Goal: Task Accomplishment & Management: Use online tool/utility

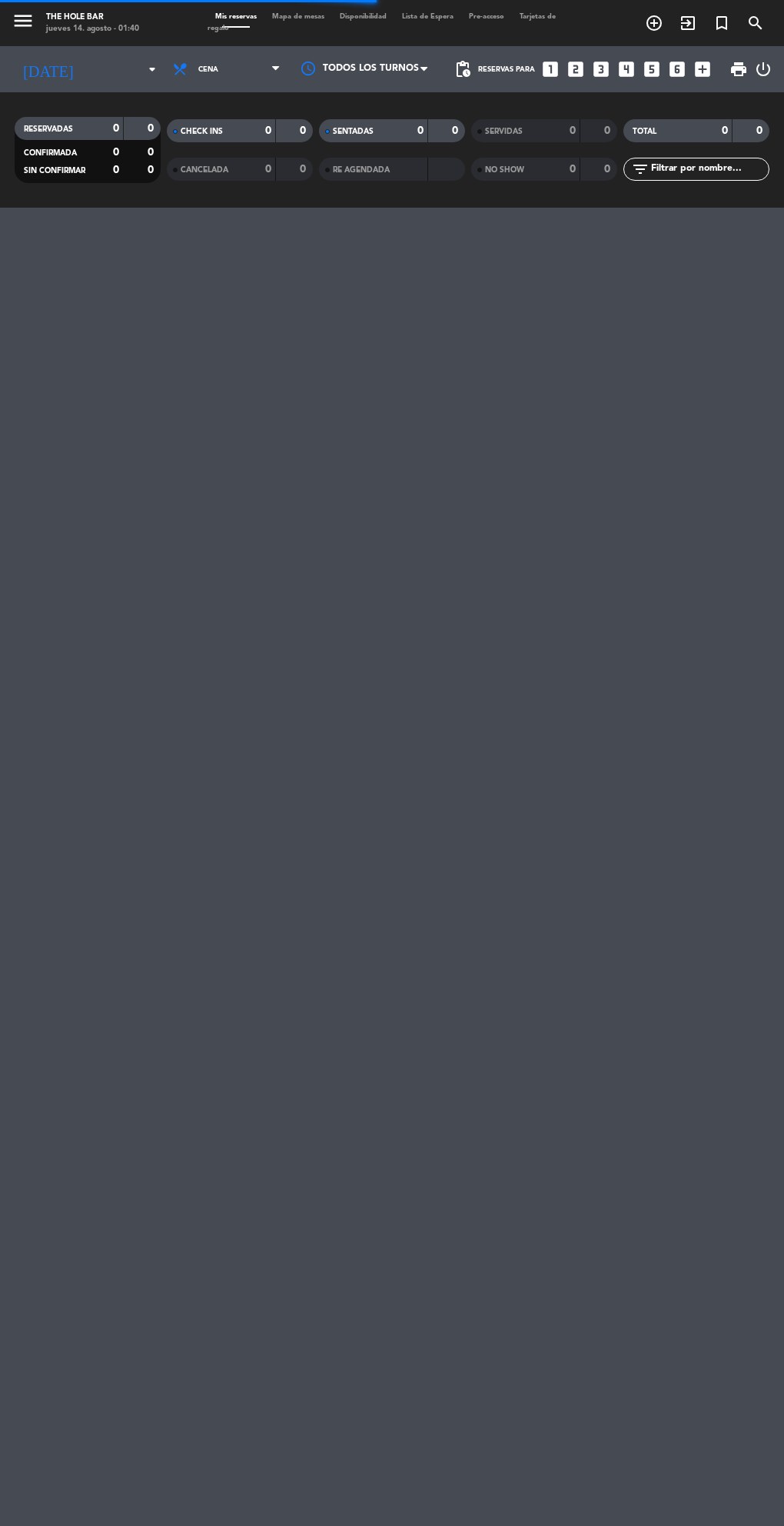
click at [312, 20] on span "Mapa de mesas" at bounding box center [298, 16] width 68 height 7
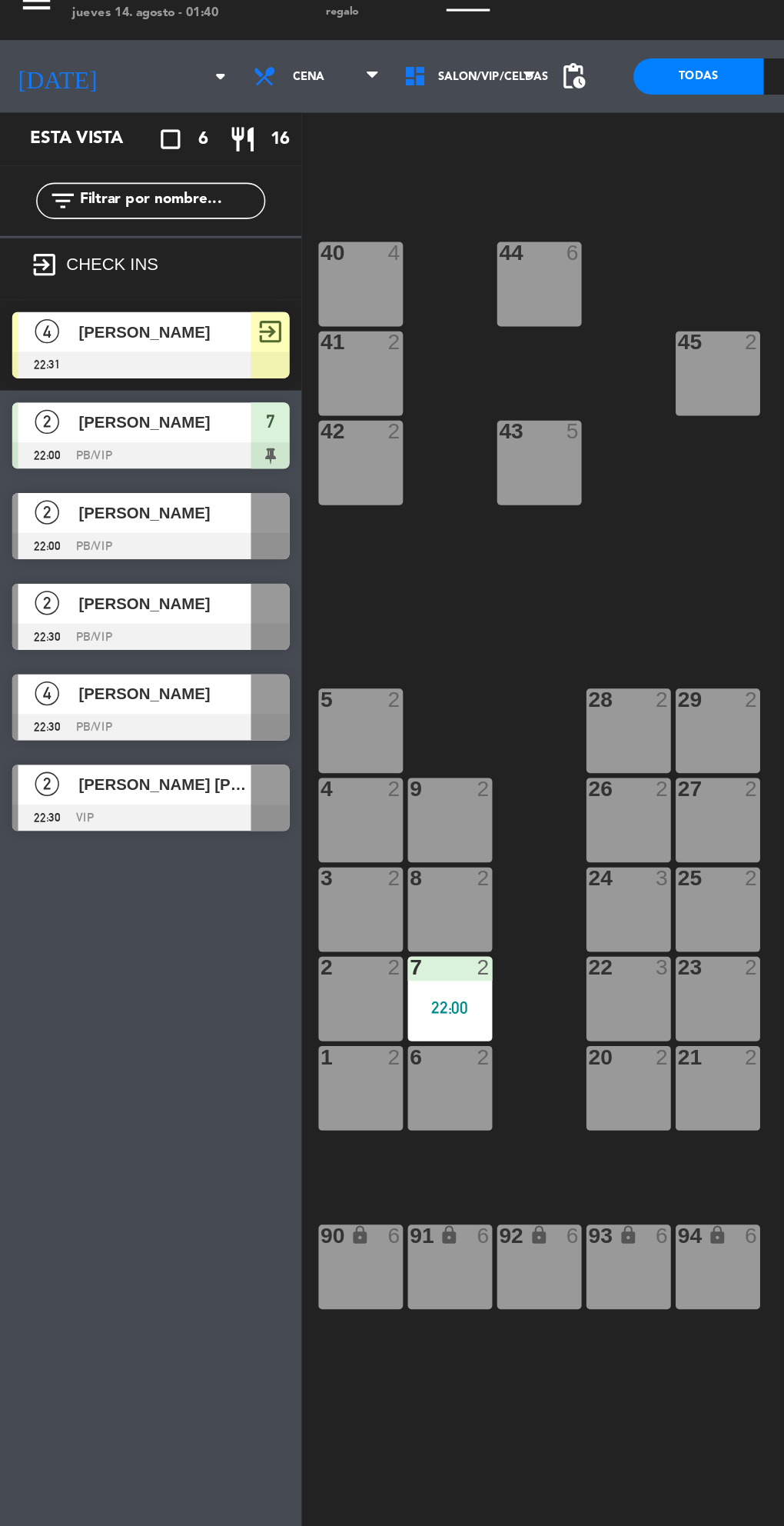
click at [136, 283] on span "[PERSON_NAME]" at bounding box center [104, 289] width 110 height 16
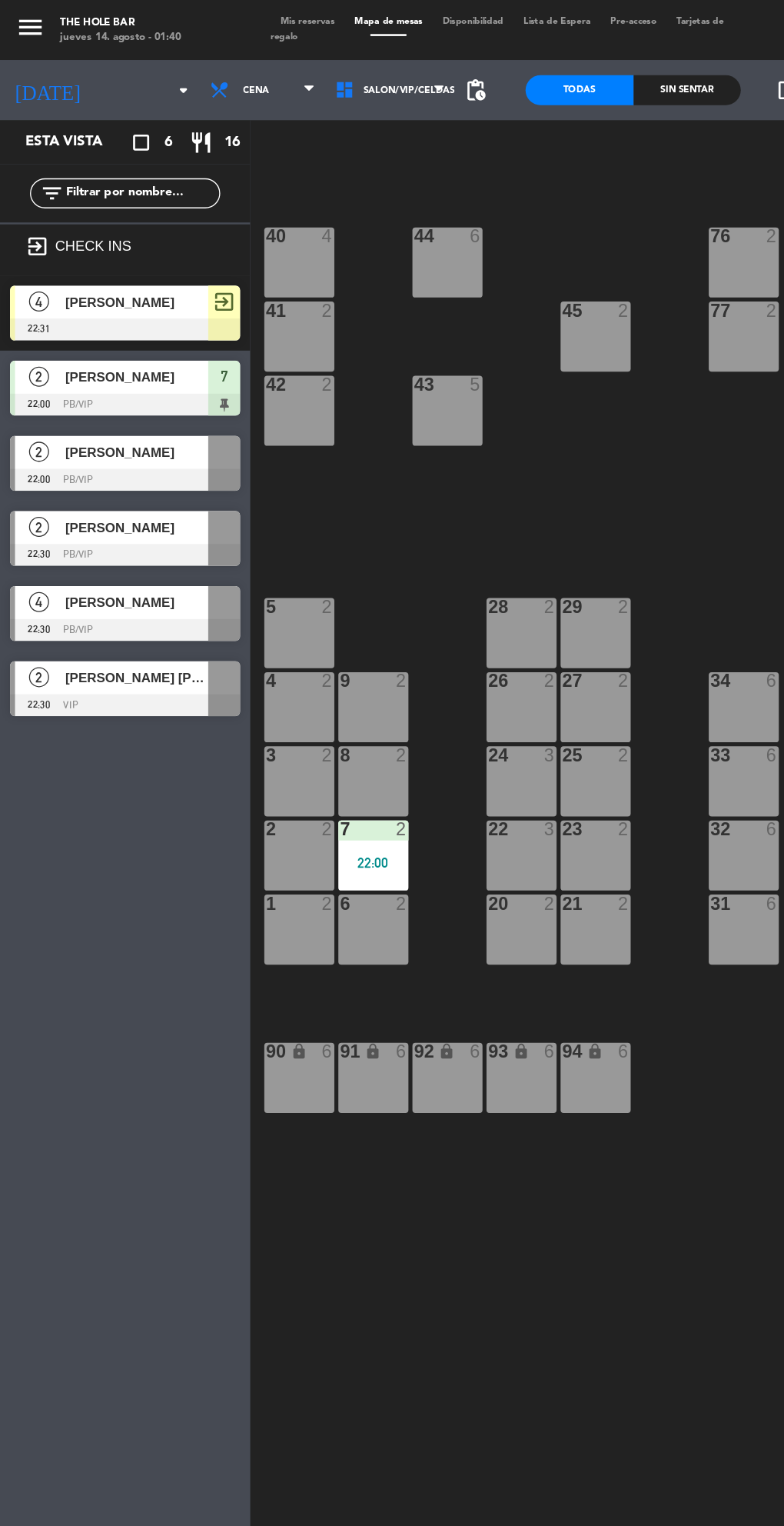
click at [54, 305] on div at bounding box center [96, 311] width 177 height 17
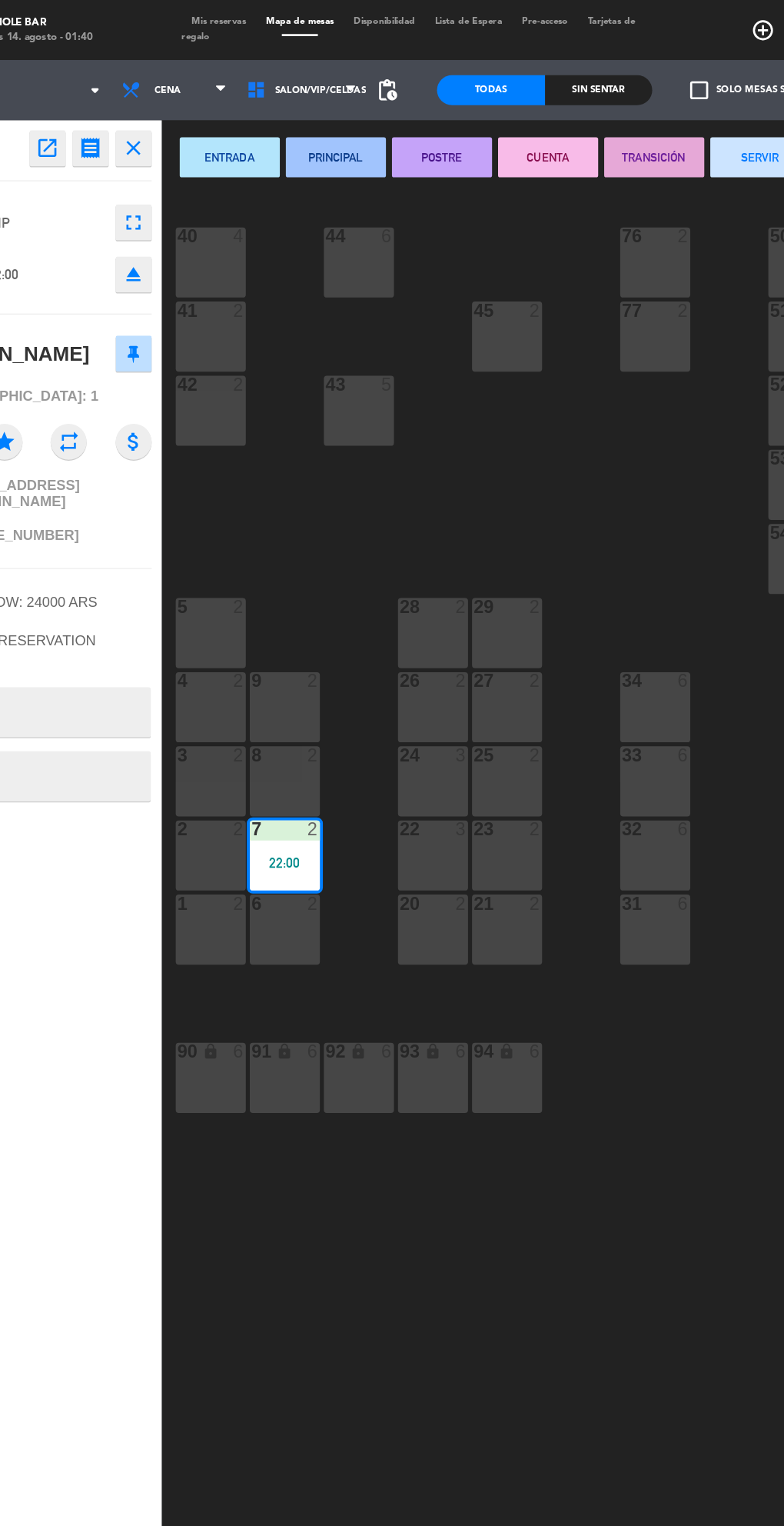
click at [636, 114] on button "SERVIR" at bounding box center [652, 120] width 77 height 31
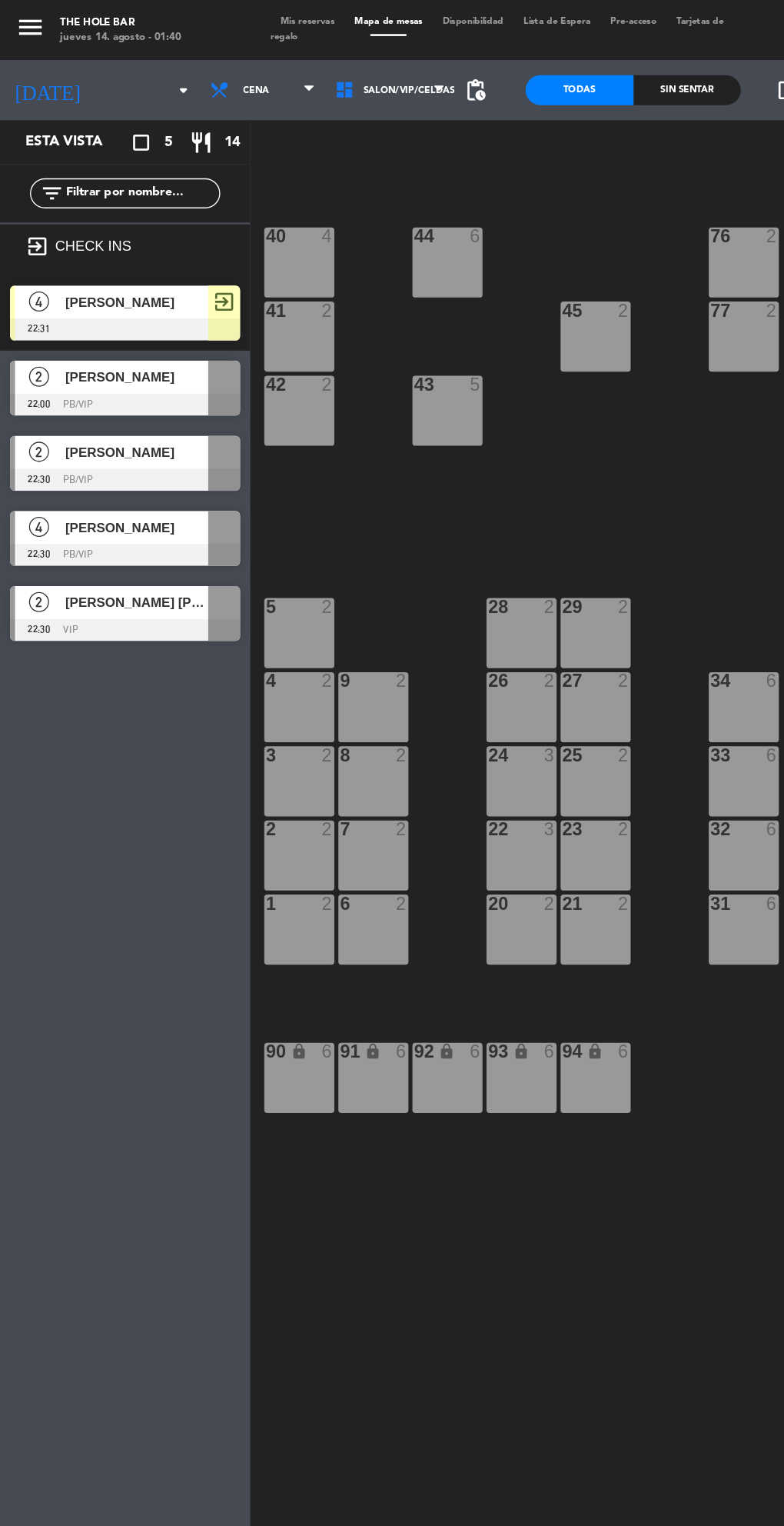
click at [113, 246] on div at bounding box center [96, 253] width 177 height 17
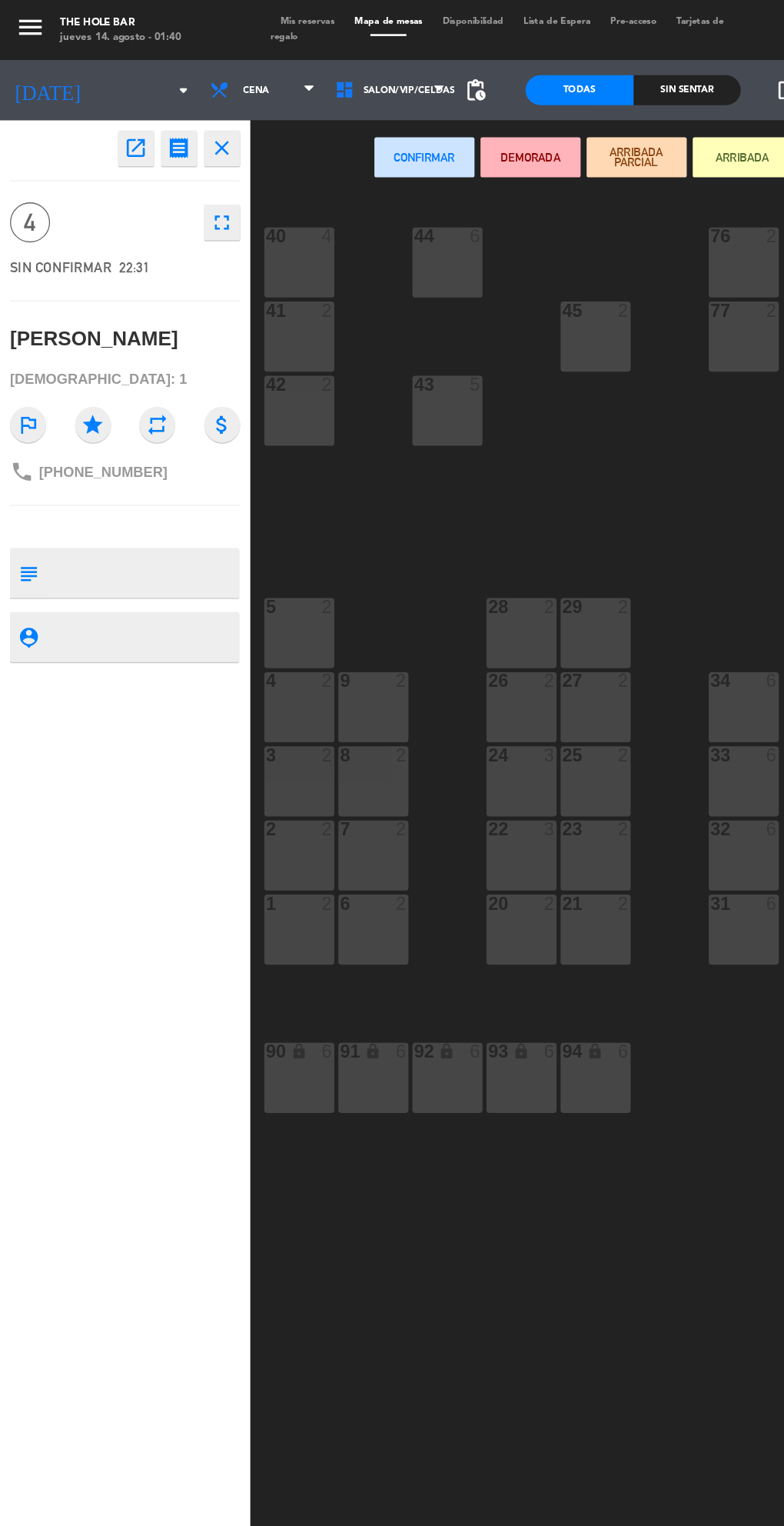
click at [409, 726] on div "20 2" at bounding box center [400, 714] width 54 height 54
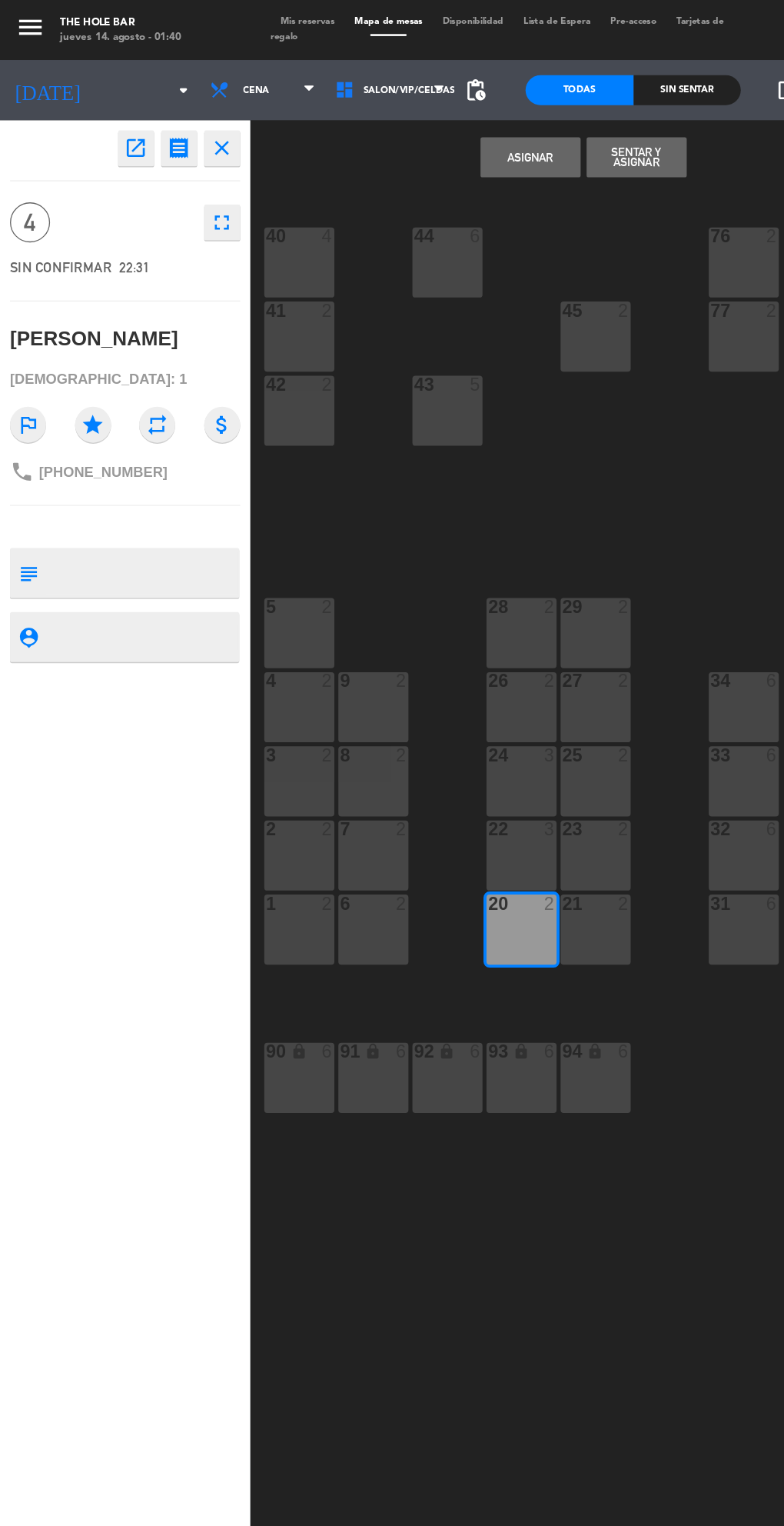
click at [509, 120] on button "Sentar y Asignar" at bounding box center [489, 120] width 77 height 31
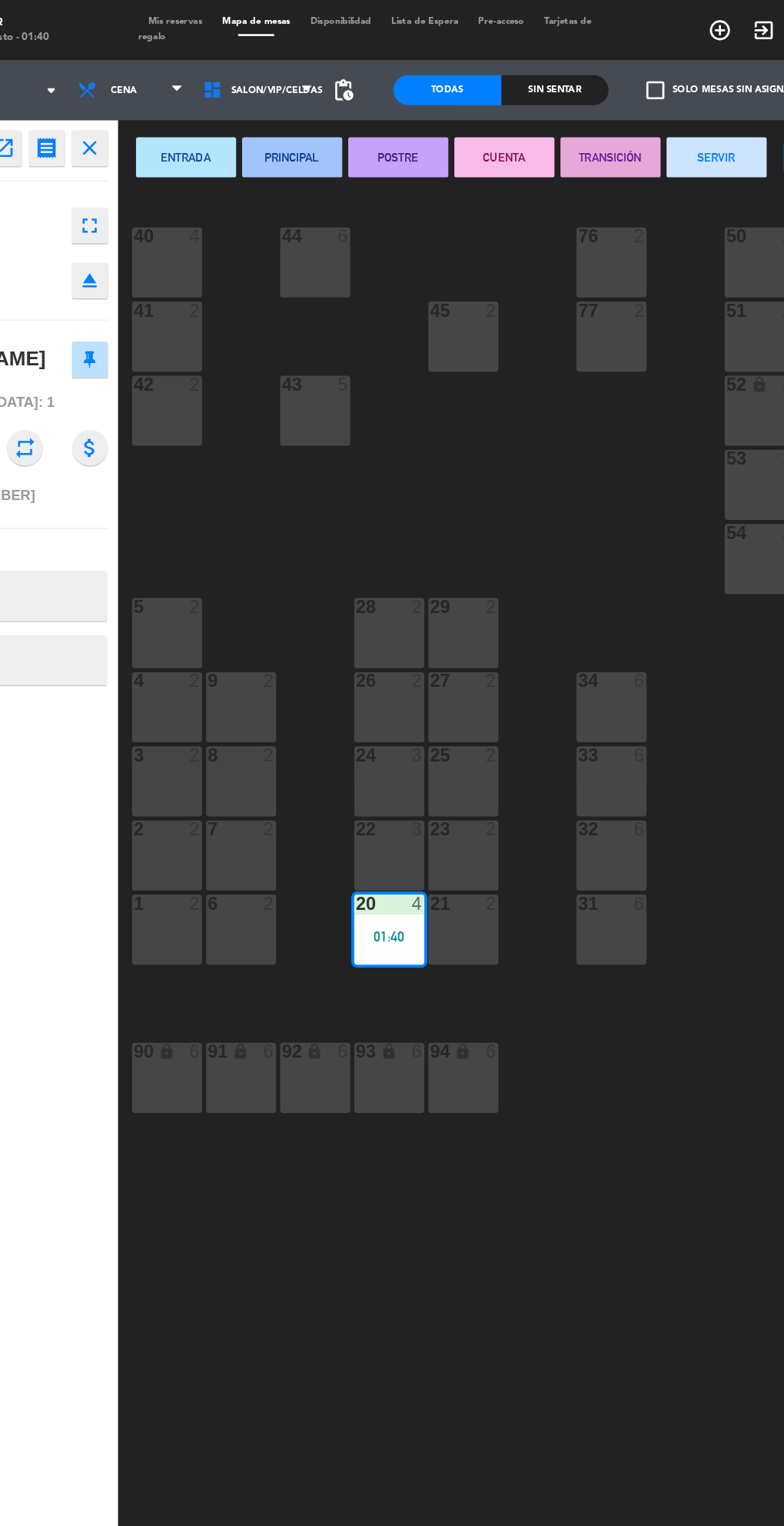
click at [656, 124] on button "SERVIR" at bounding box center [652, 120] width 77 height 31
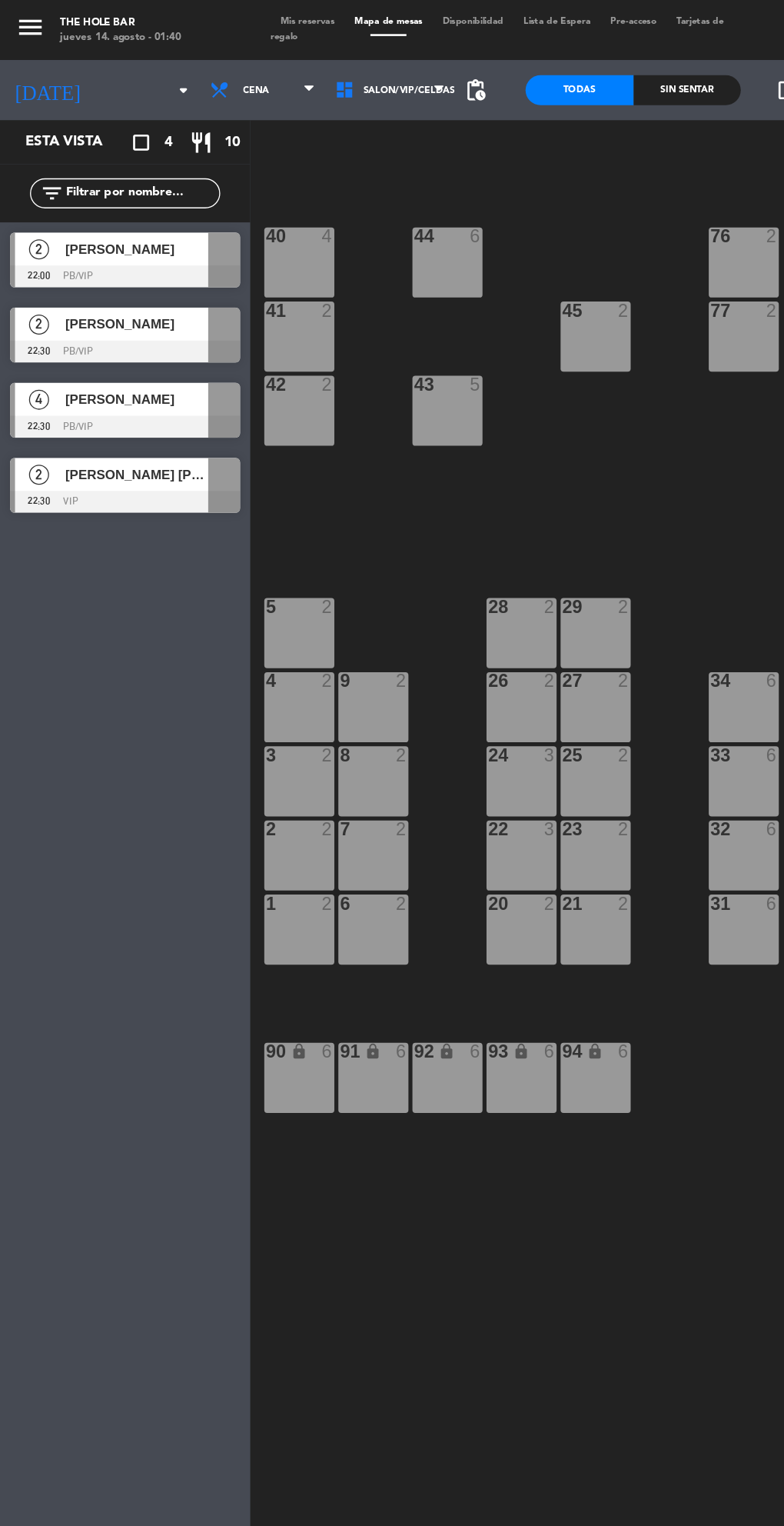
click at [73, 190] on span "[PERSON_NAME]" at bounding box center [104, 190] width 110 height 16
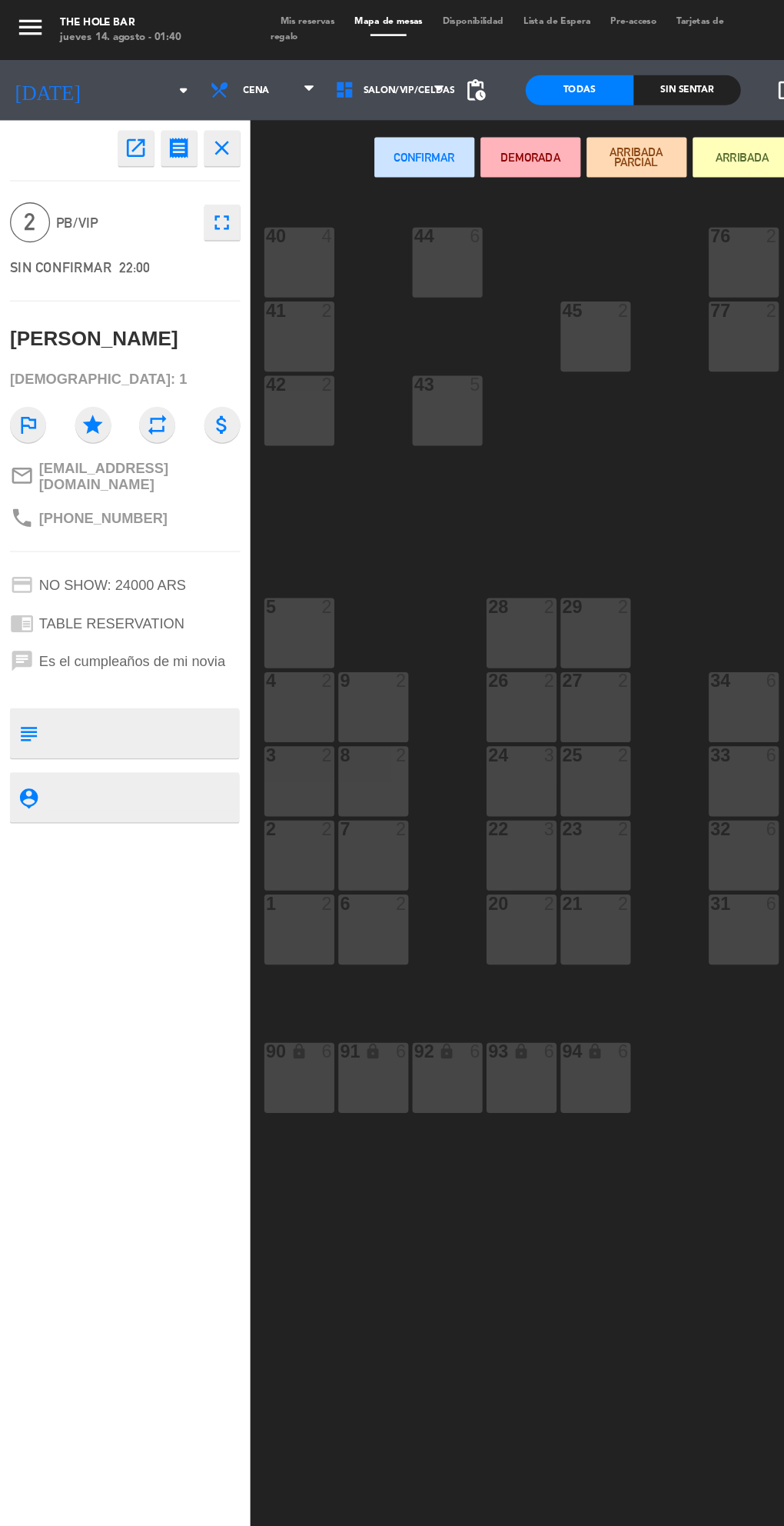
click at [283, 535] on div "9 2" at bounding box center [286, 542] width 54 height 54
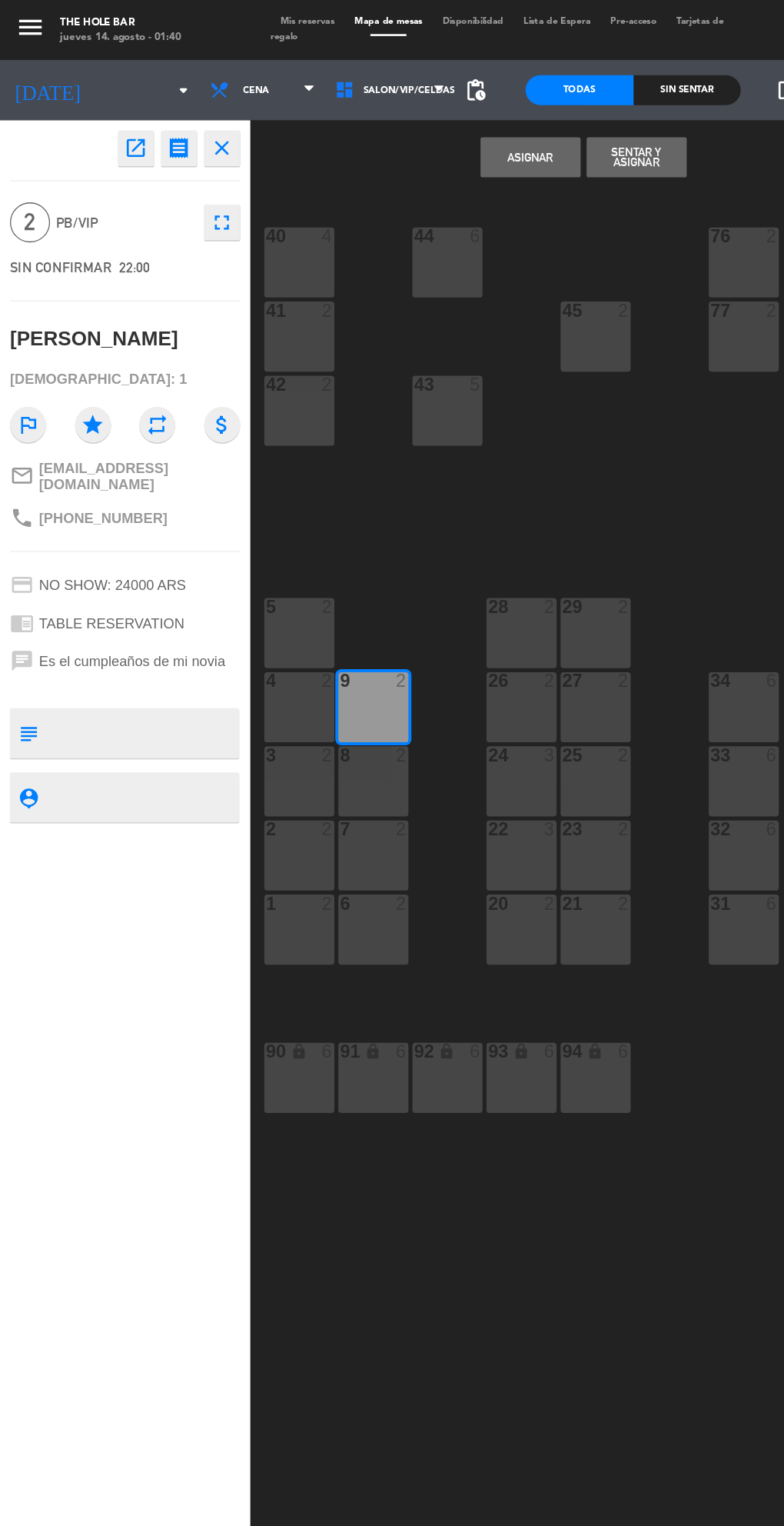
click at [504, 128] on button "Sentar y Asignar" at bounding box center [489, 120] width 77 height 31
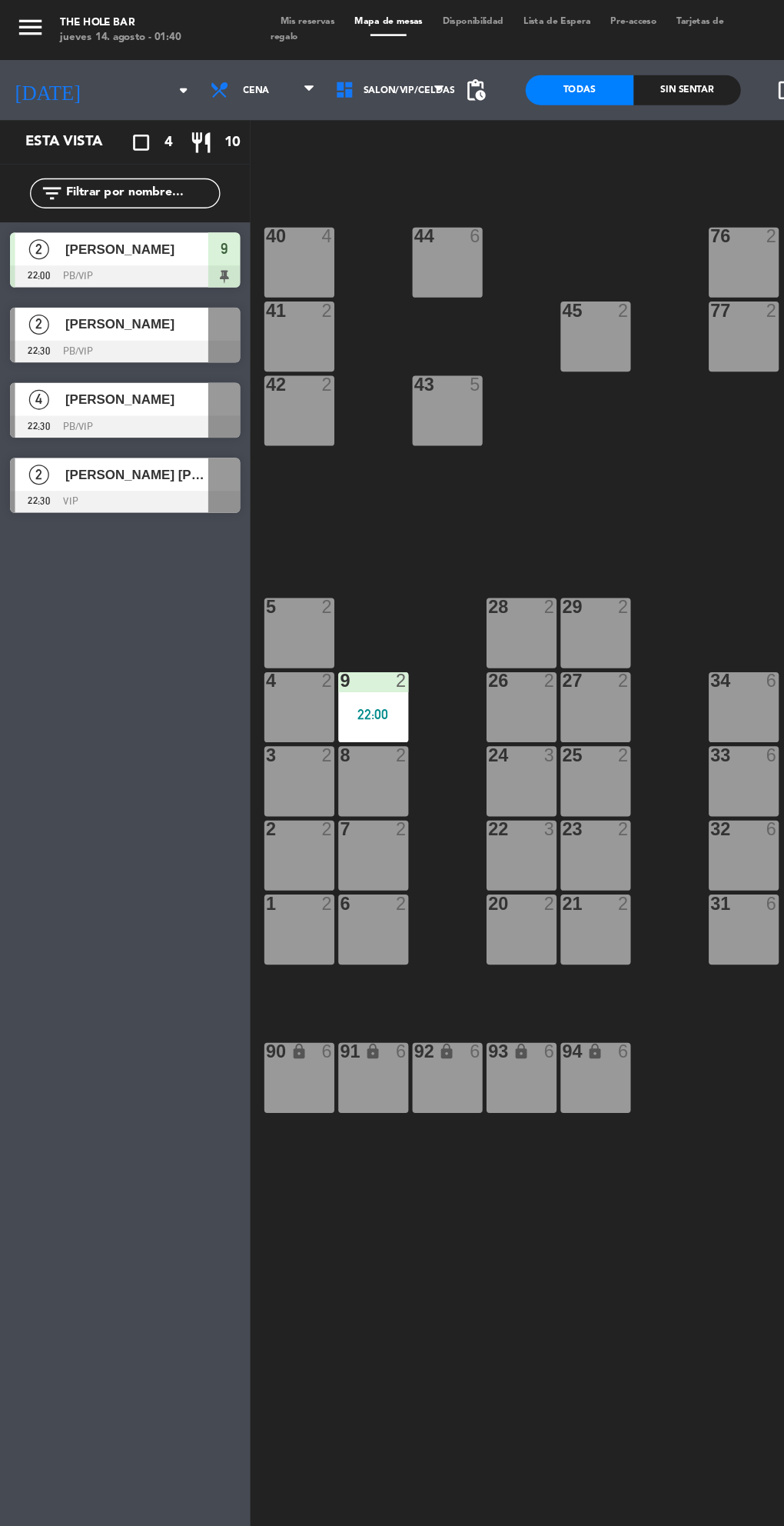
click at [99, 190] on span "[PERSON_NAME]" at bounding box center [104, 190] width 110 height 16
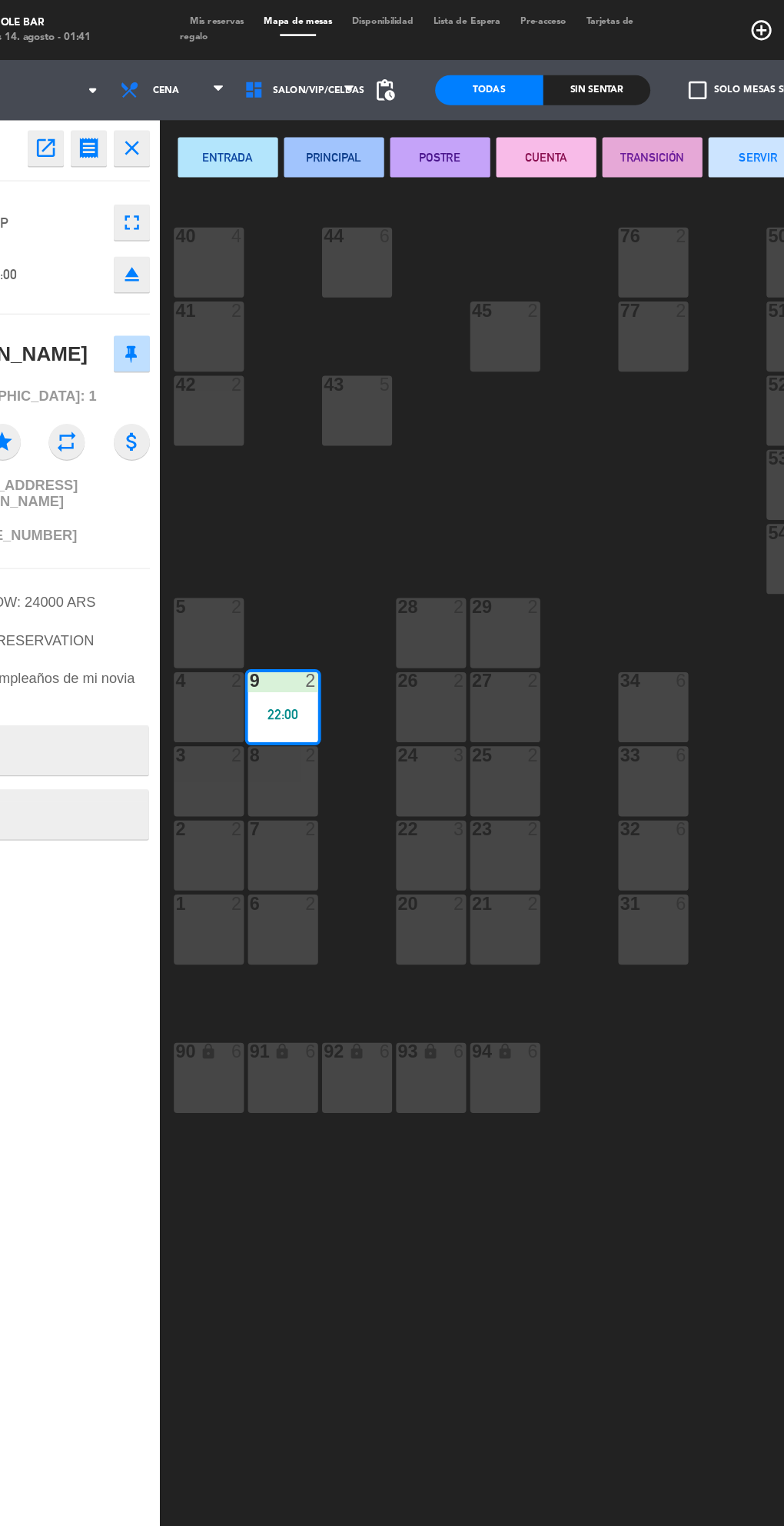
click at [640, 114] on button "SERVIR" at bounding box center [652, 120] width 77 height 31
